Goal: Information Seeking & Learning: Learn about a topic

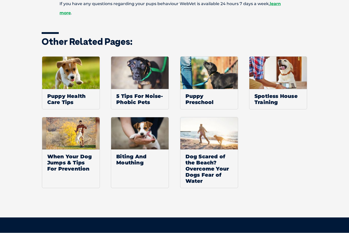
scroll to position [543, 0]
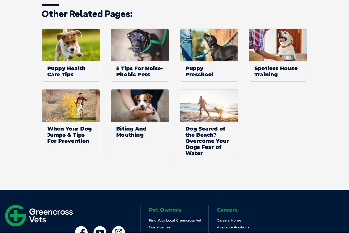
click at [126, 142] on span "Biting And Mouthing" at bounding box center [139, 132] width 57 height 20
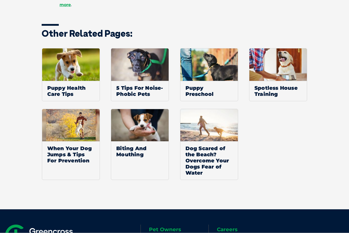
scroll to position [523, 0]
click at [62, 163] on span "When Your Dog Jumps & Tips For Prevention" at bounding box center [70, 155] width 57 height 26
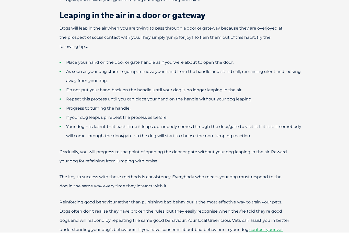
scroll to position [441, 0]
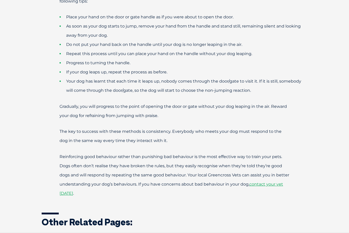
click at [32, 150] on div "Why do dogs jump when they greet us? When dogs greet one another, they sniff ea…" at bounding box center [174, 52] width 349 height 597
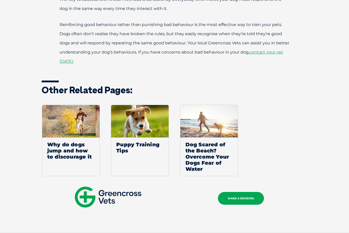
scroll to position [591, 0]
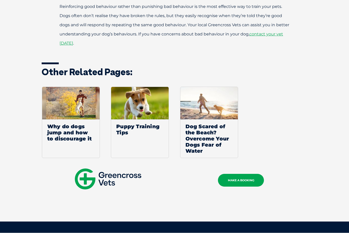
click at [125, 140] on span "Puppy Training Tips" at bounding box center [139, 130] width 57 height 20
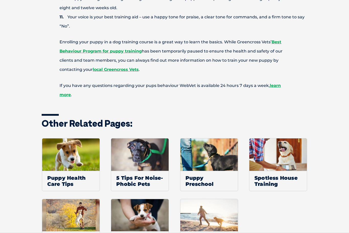
scroll to position [459, 0]
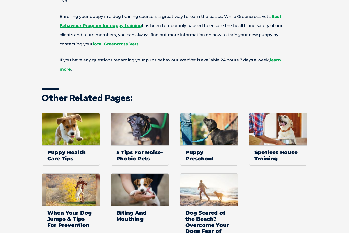
click at [195, 146] on img at bounding box center [208, 129] width 57 height 32
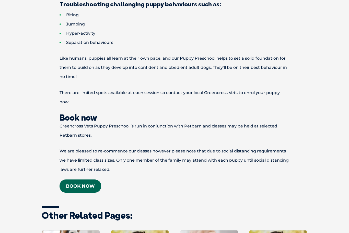
scroll to position [641, 0]
